Goal: Transaction & Acquisition: Purchase product/service

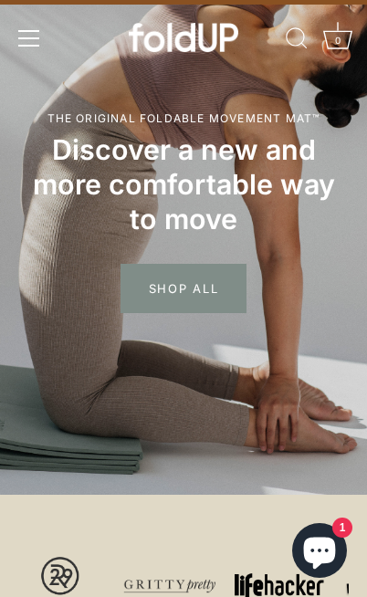
scroll to position [36, 0]
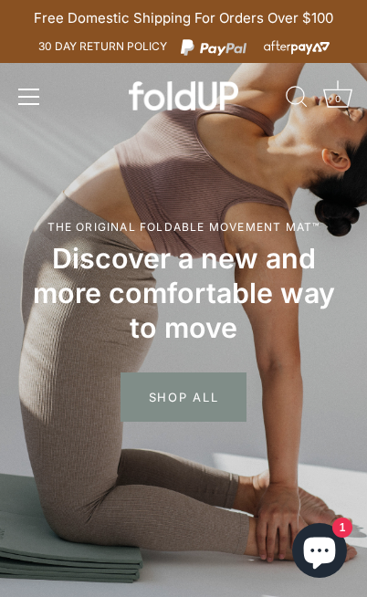
click at [145, 373] on span "SHOP ALL" at bounding box center [184, 397] width 127 height 49
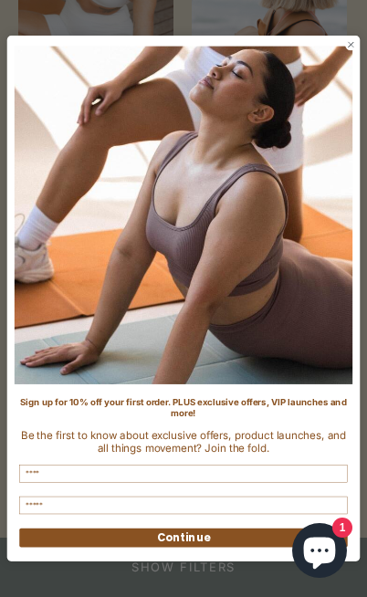
scroll to position [694, 0]
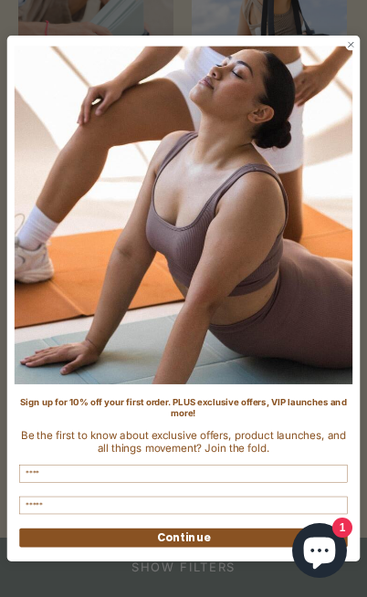
click at [349, 98] on img "POPUP Form" at bounding box center [184, 216] width 338 height 338
click at [351, 47] on icon "Close dialog" at bounding box center [351, 44] width 5 height 5
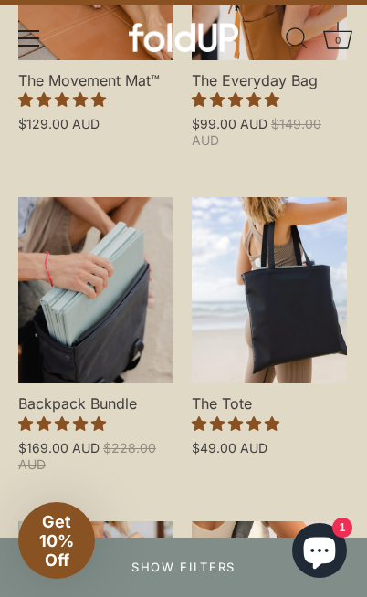
scroll to position [337, 0]
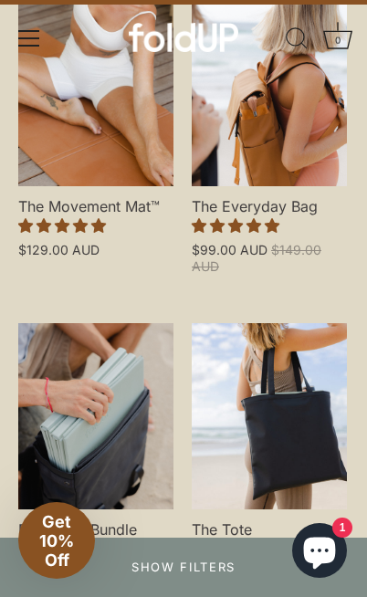
click at [39, 197] on span "The Movement Mat™" at bounding box center [95, 201] width 155 height 30
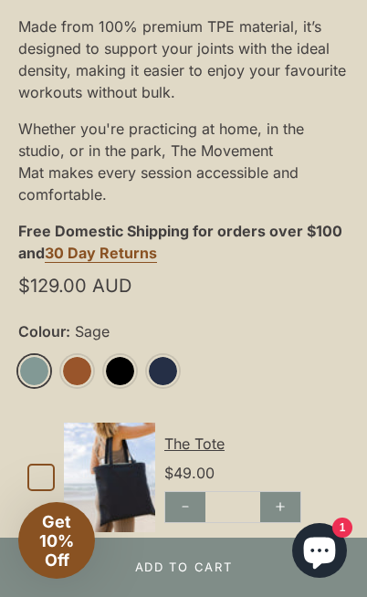
scroll to position [1020, 0]
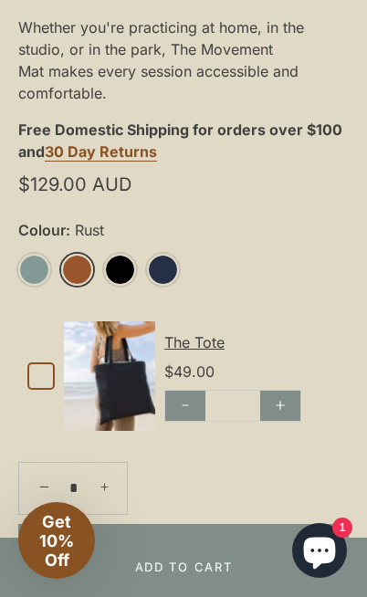
click at [61, 300] on div "Colour: Rust **** **** ***** ******** Sage Rust Black Midnight" at bounding box center [183, 256] width 331 height 113
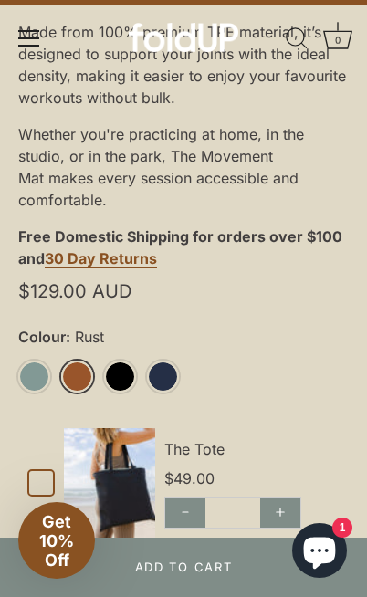
scroll to position [875, 0]
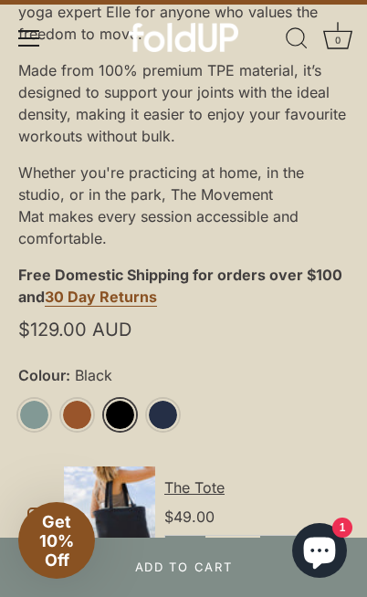
click at [122, 419] on link "Black" at bounding box center [120, 415] width 32 height 32
click at [173, 410] on link "Midnight" at bounding box center [163, 415] width 32 height 32
click at [78, 406] on link "Rust" at bounding box center [77, 415] width 32 height 32
click at [127, 427] on link "Black" at bounding box center [120, 415] width 32 height 32
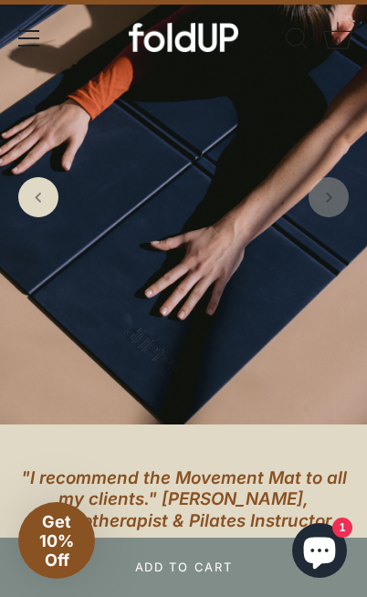
scroll to position [116, 0]
